Goal: Information Seeking & Learning: Learn about a topic

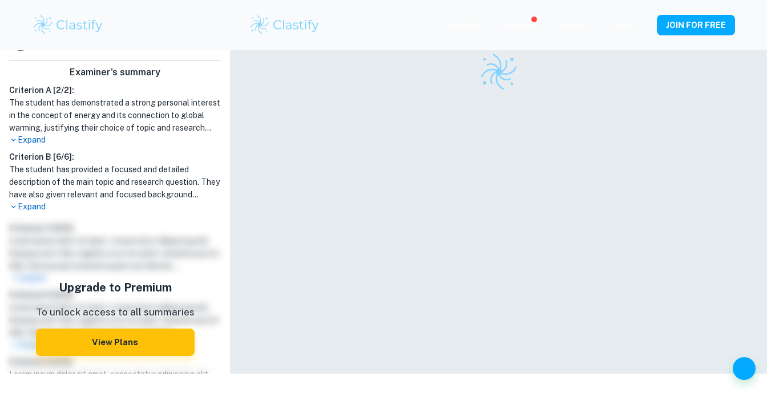
scroll to position [275, 0]
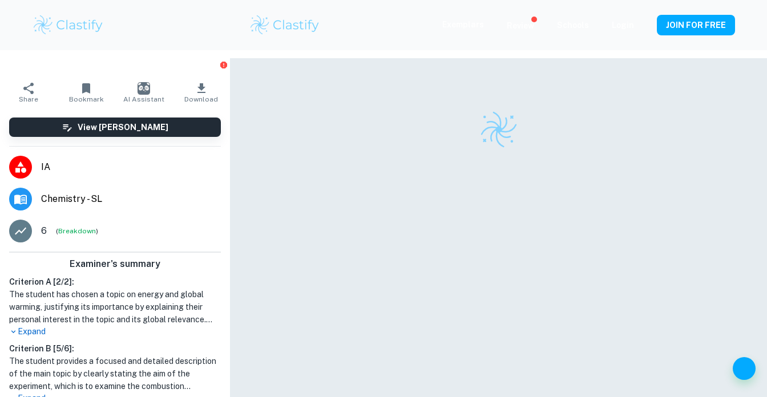
scroll to position [58, 0]
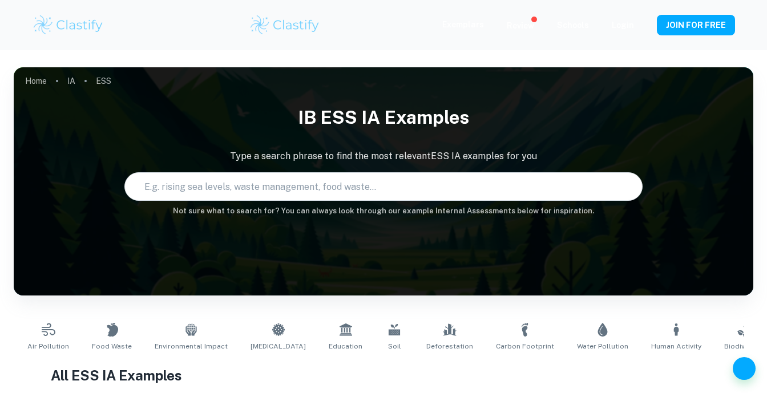
scroll to position [3009, 0]
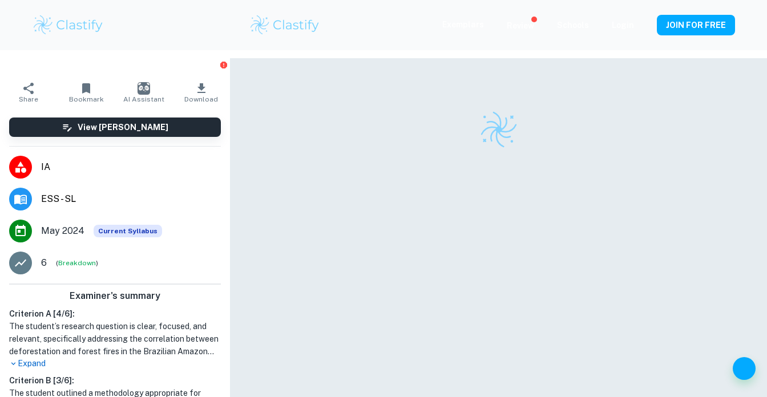
scroll to position [58, 0]
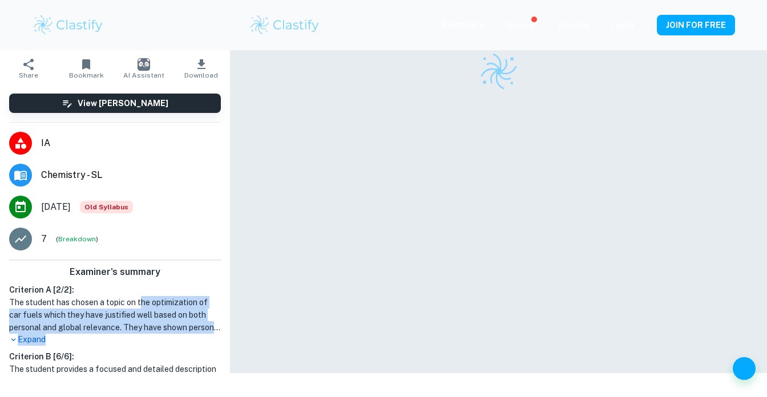
drag, startPoint x: 140, startPoint y: 304, endPoint x: 154, endPoint y: 338, distance: 36.9
click at [154, 338] on div "Criterion A [ 2 / 2 ]: The student has chosen a topic on the optimization of ca…" at bounding box center [115, 315] width 221 height 62
click at [154, 338] on p "Expand" at bounding box center [115, 340] width 212 height 12
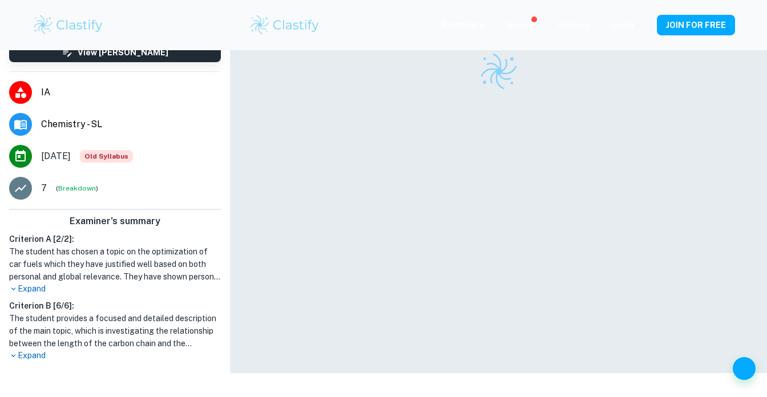
scroll to position [0, 0]
